Goal: Task Accomplishment & Management: Manage account settings

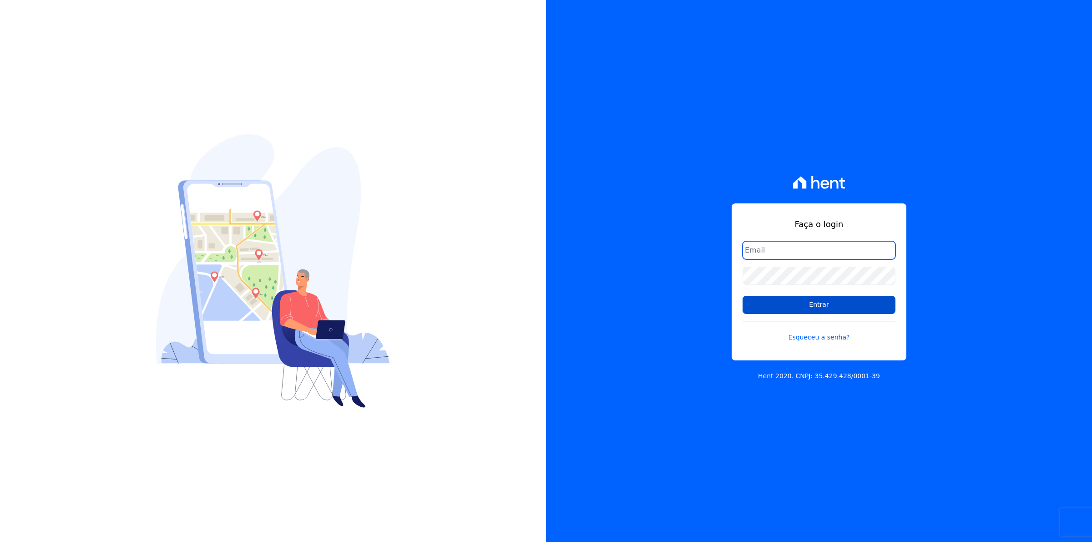
type input "financeiro01@mgfincorporadora.com.br"
click at [808, 309] on input "Entrar" at bounding box center [818, 305] width 153 height 18
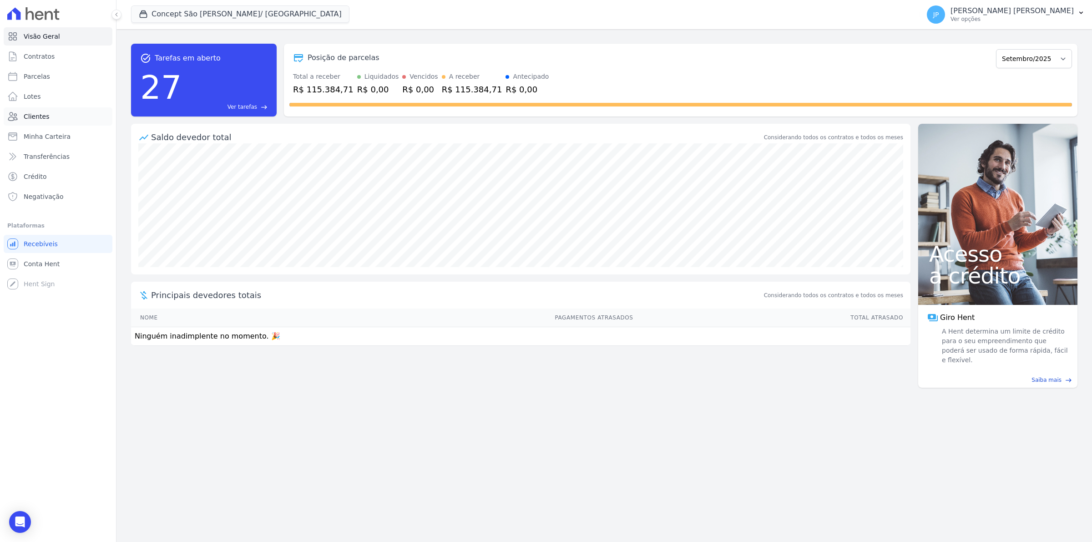
click at [46, 119] on span "Clientes" at bounding box center [36, 116] width 25 height 9
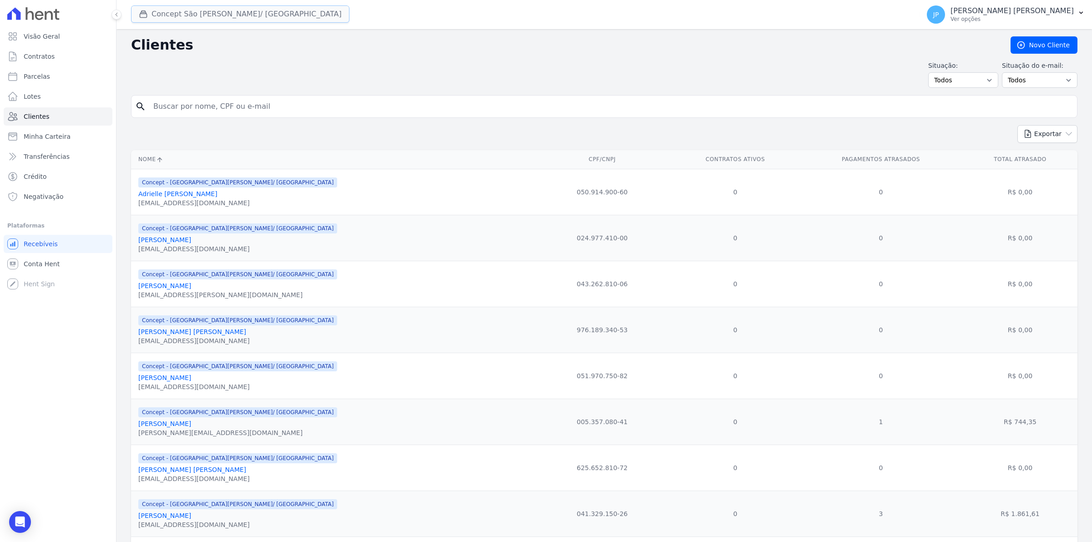
click at [143, 17] on icon "button" at bounding box center [143, 14] width 7 height 7
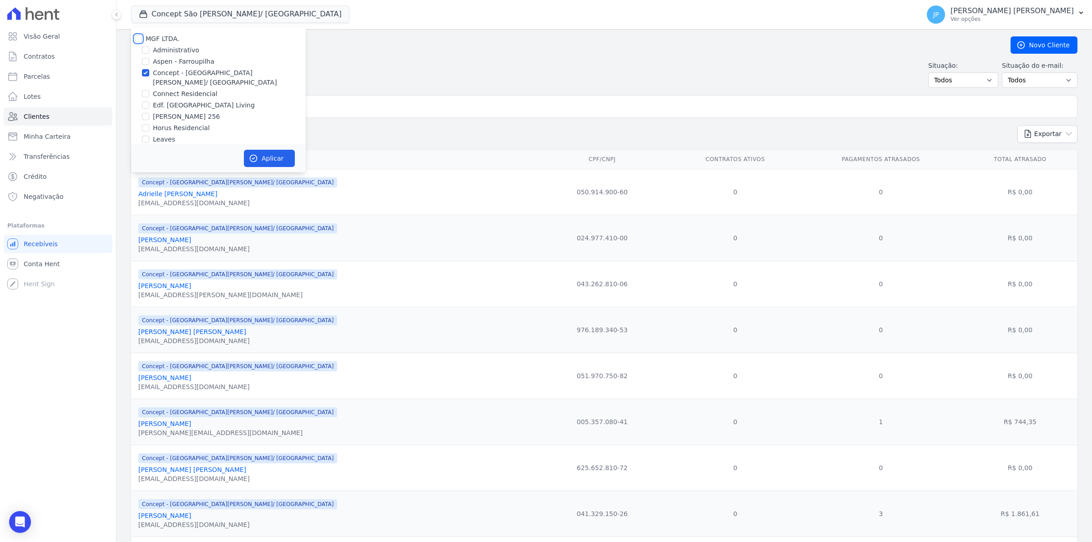
click at [137, 38] on input "MGF LTDA." at bounding box center [138, 38] width 7 height 7
checkbox input "true"
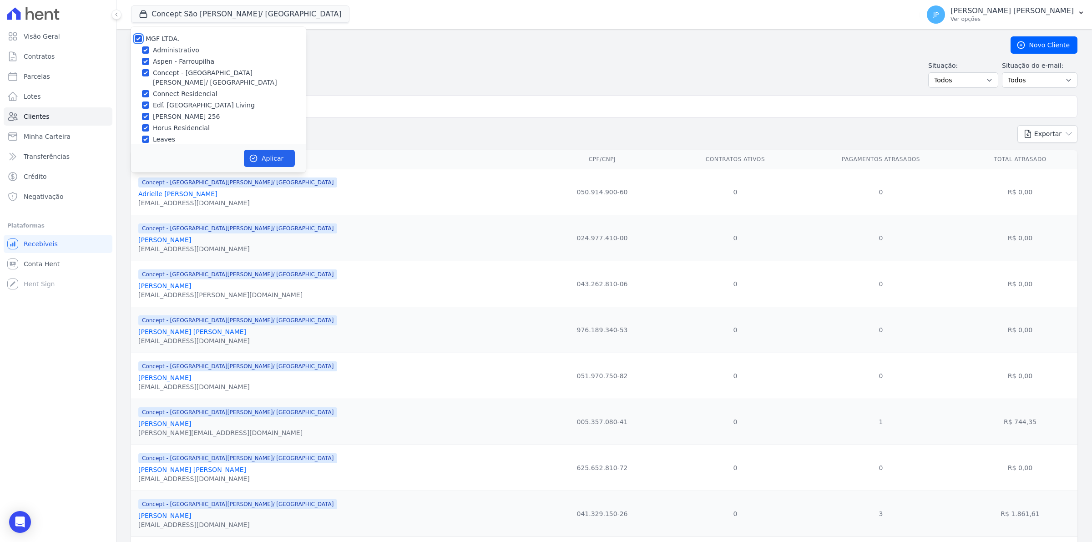
checkbox input "true"
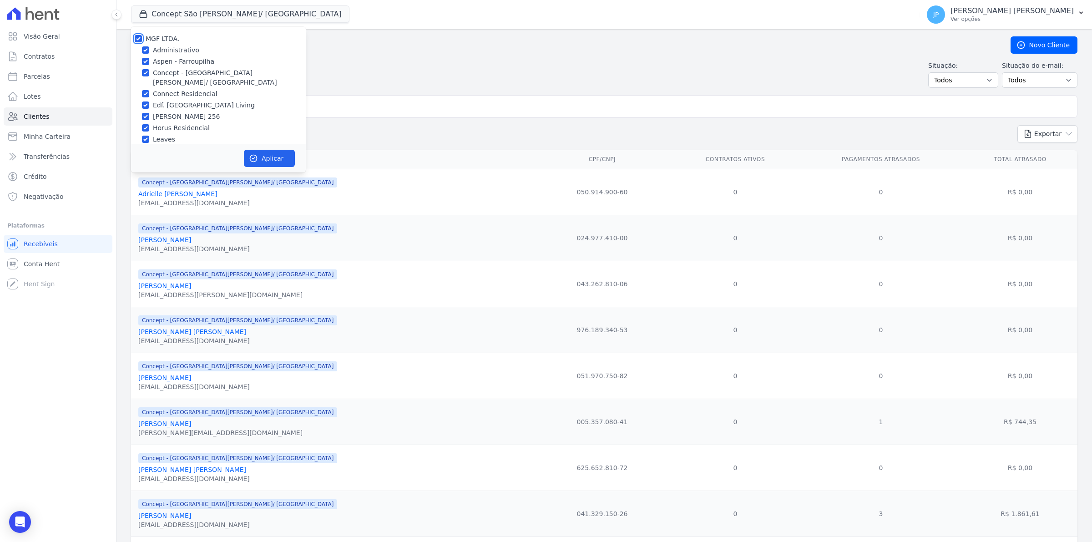
checkbox input "true"
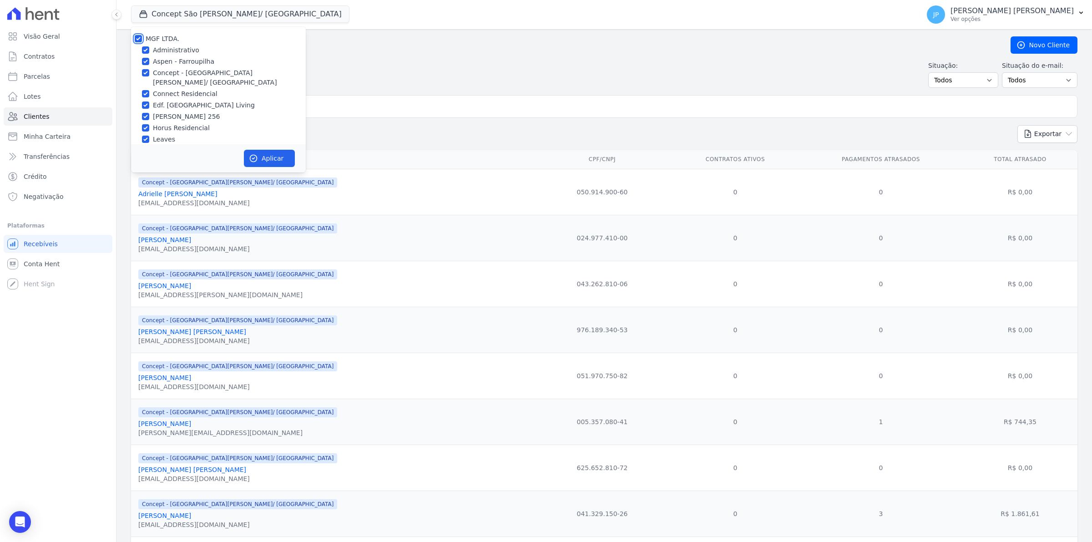
checkbox input "true"
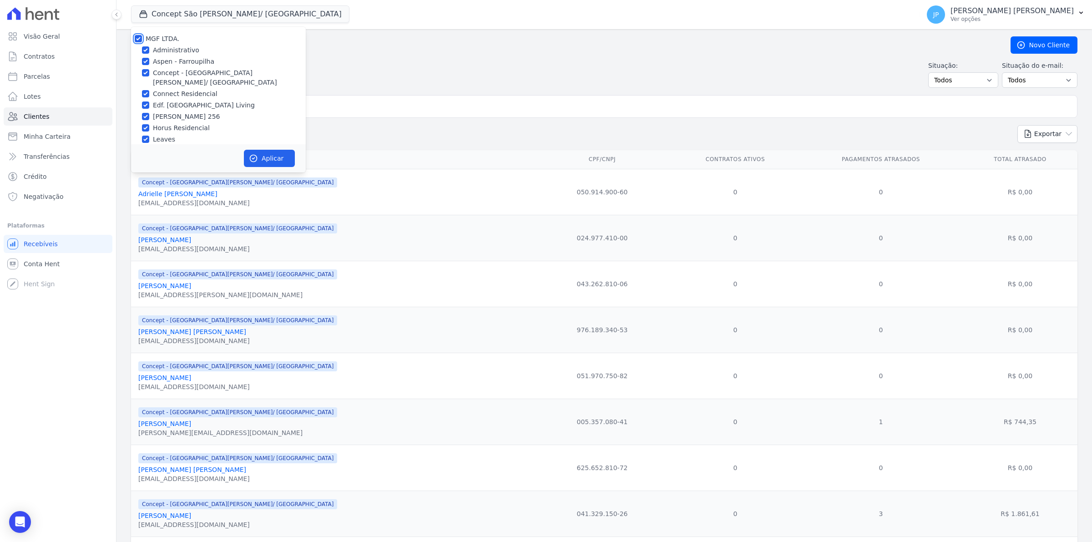
checkbox input "true"
click at [280, 160] on button "Aplicar" at bounding box center [269, 158] width 51 height 17
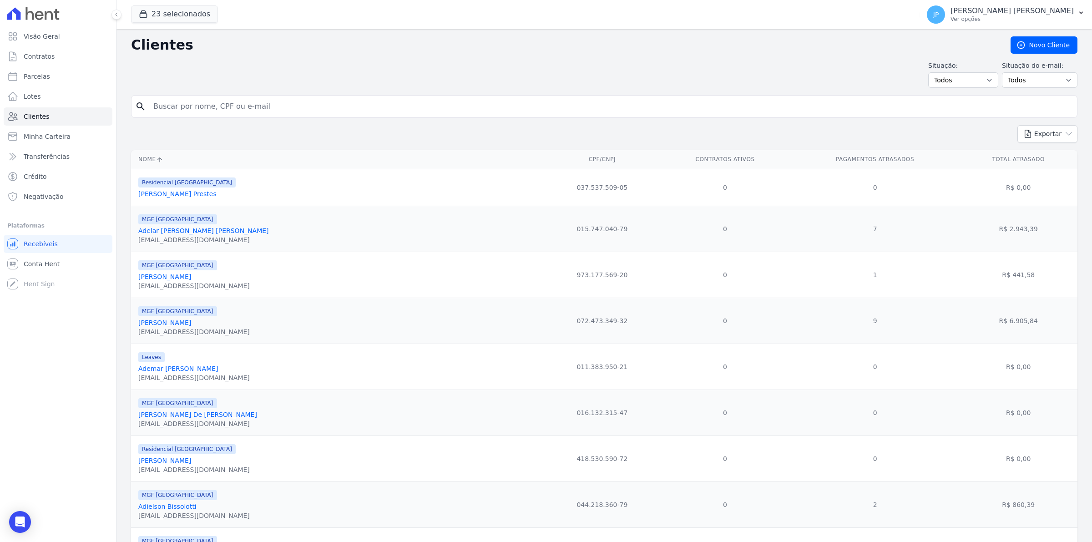
click at [333, 108] on input "search" at bounding box center [610, 106] width 925 height 18
type input "[PERSON_NAME]"
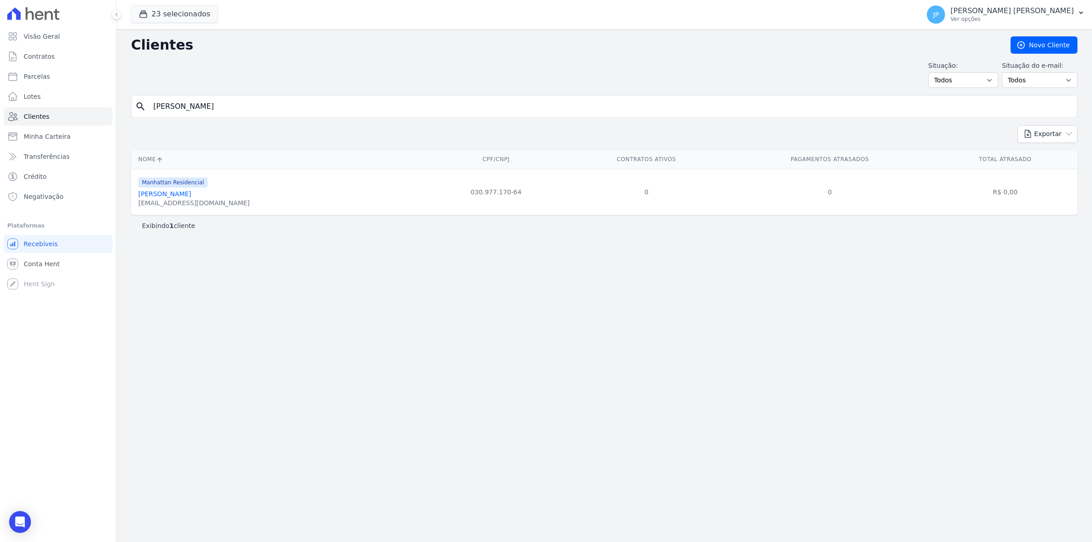
click at [188, 192] on link "[PERSON_NAME]" at bounding box center [164, 193] width 53 height 7
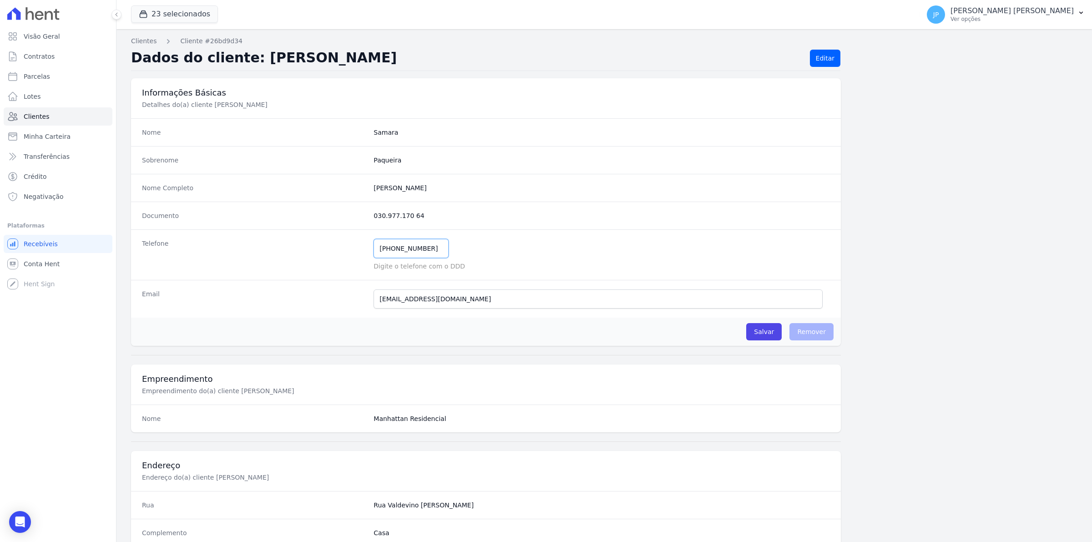
drag, startPoint x: 430, startPoint y: 253, endPoint x: 342, endPoint y: 253, distance: 88.7
click at [342, 253] on div "Telefone [PHONE_NUMBER] Mensagem de SMS ainda não enviada.. Mensagem de [PERSON…" at bounding box center [486, 254] width 710 height 50
drag, startPoint x: 493, startPoint y: 298, endPoint x: 363, endPoint y: 298, distance: 130.1
click at [363, 298] on div "Email [EMAIL_ADDRESS][DOMAIN_NAME] E-mail enviado. Aguardando confirmação.." at bounding box center [486, 299] width 710 height 38
